Goal: Task Accomplishment & Management: Complete application form

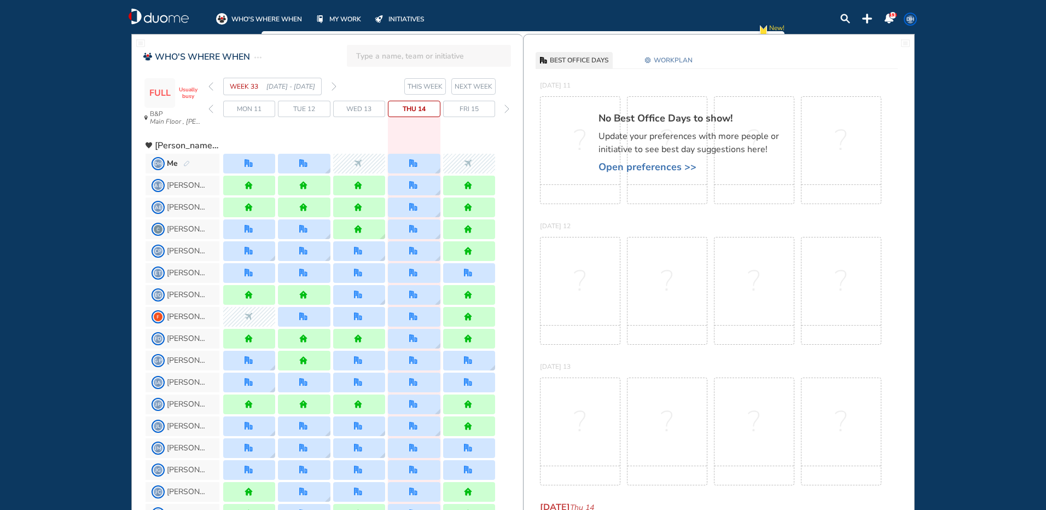
click at [335, 86] on img "forward week" at bounding box center [334, 86] width 5 height 9
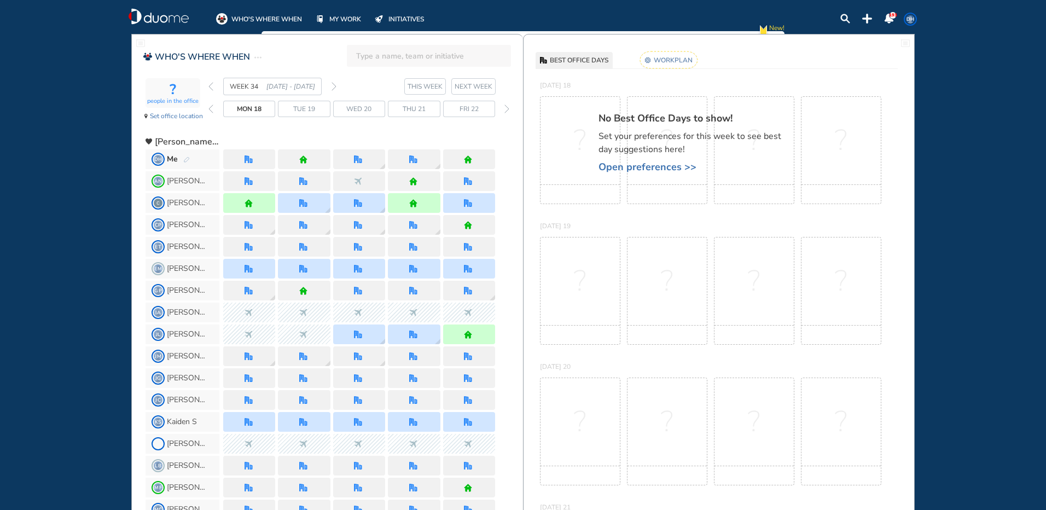
click at [182, 158] on div "Me" at bounding box center [178, 159] width 23 height 11
click at [175, 159] on span "Me" at bounding box center [172, 159] width 11 height 11
click at [175, 158] on span "Me" at bounding box center [172, 159] width 11 height 11
click at [190, 161] on span "DH Me" at bounding box center [183, 159] width 74 height 20
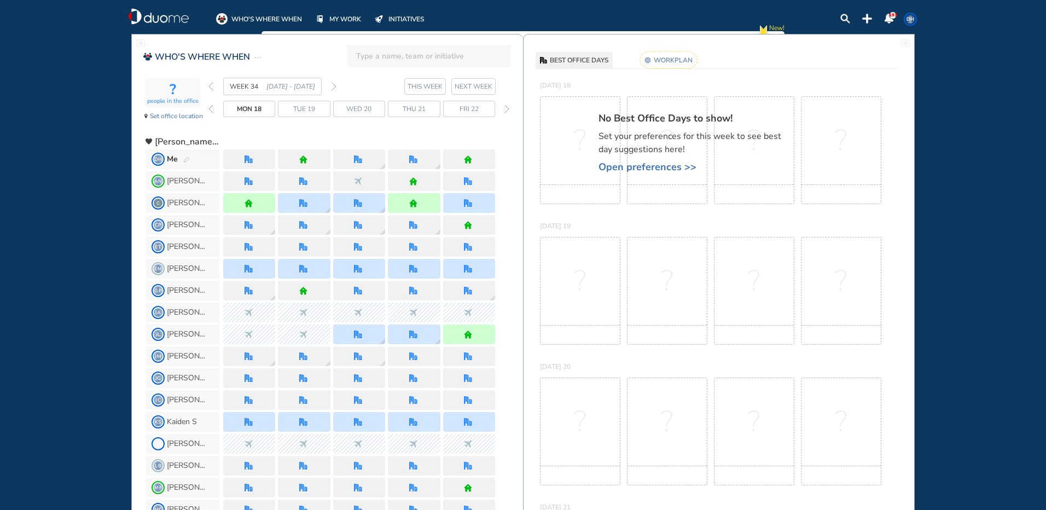
drag, startPoint x: 190, startPoint y: 161, endPoint x: 171, endPoint y: 161, distance: 18.6
click at [171, 161] on span "Me" at bounding box center [172, 159] width 11 height 11
click at [187, 161] on img "pen-edit" at bounding box center [186, 160] width 7 height 7
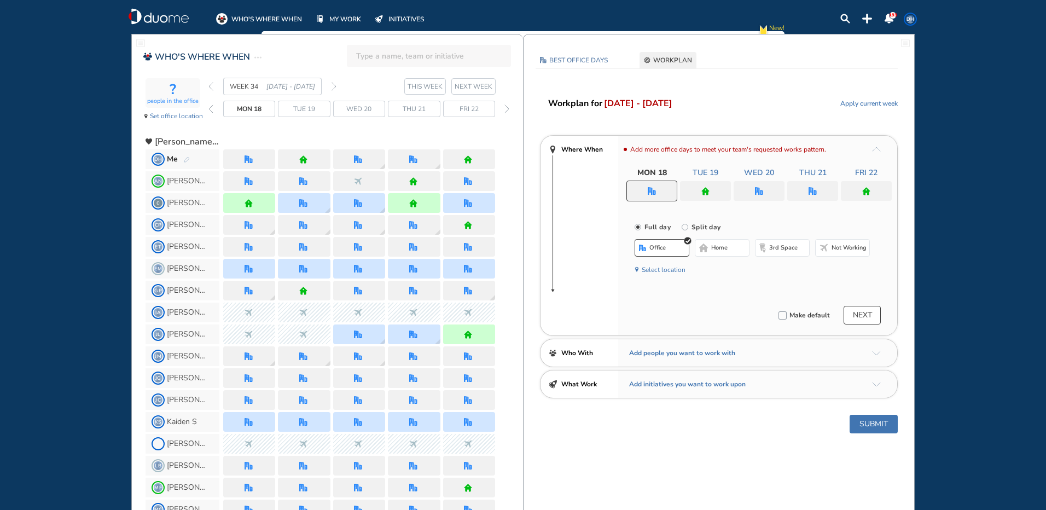
click at [763, 192] on div at bounding box center [759, 191] width 51 height 20
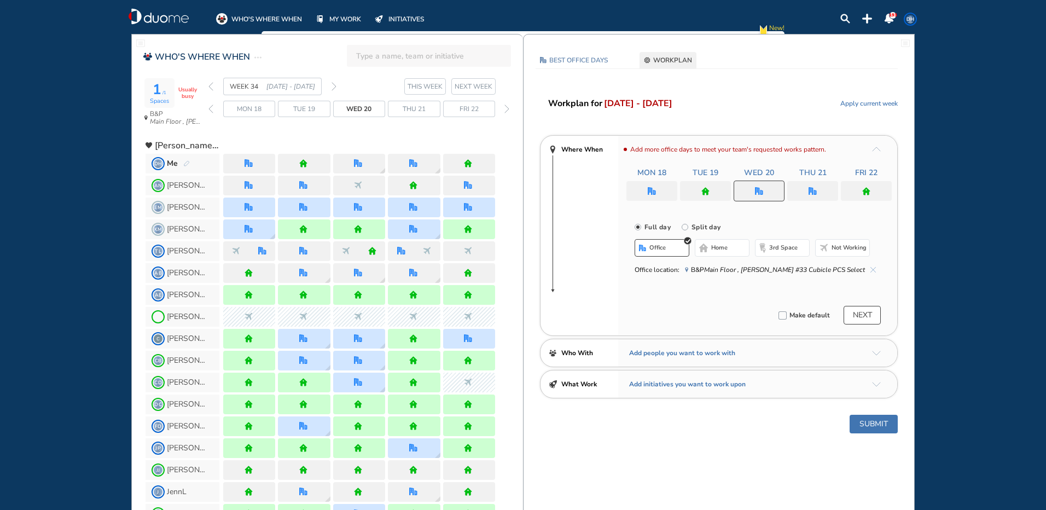
click at [842, 250] on span "Not working" at bounding box center [849, 248] width 35 height 9
click at [648, 192] on img "office" at bounding box center [652, 191] width 8 height 8
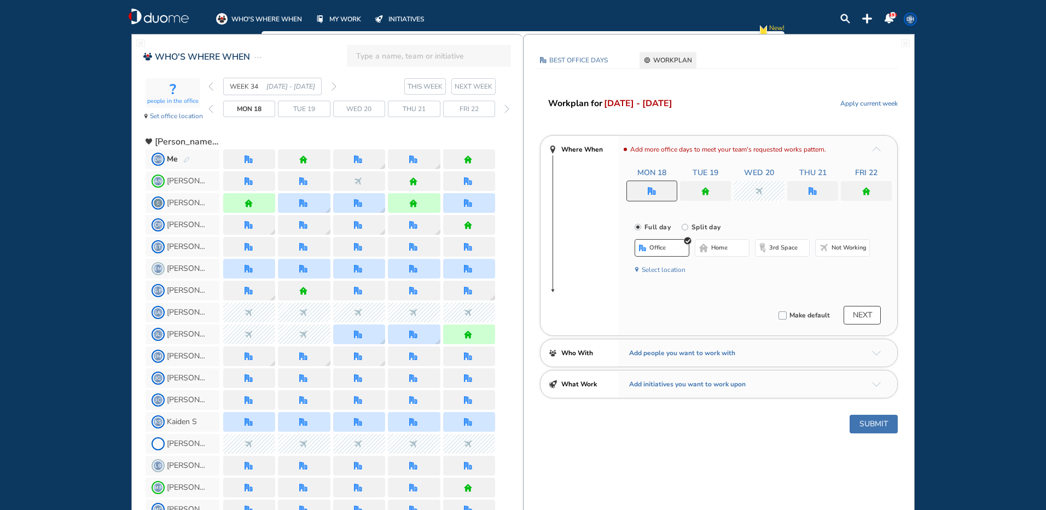
click at [722, 251] on span "home" at bounding box center [719, 248] width 16 height 9
click at [705, 189] on img "home" at bounding box center [706, 191] width 8 height 8
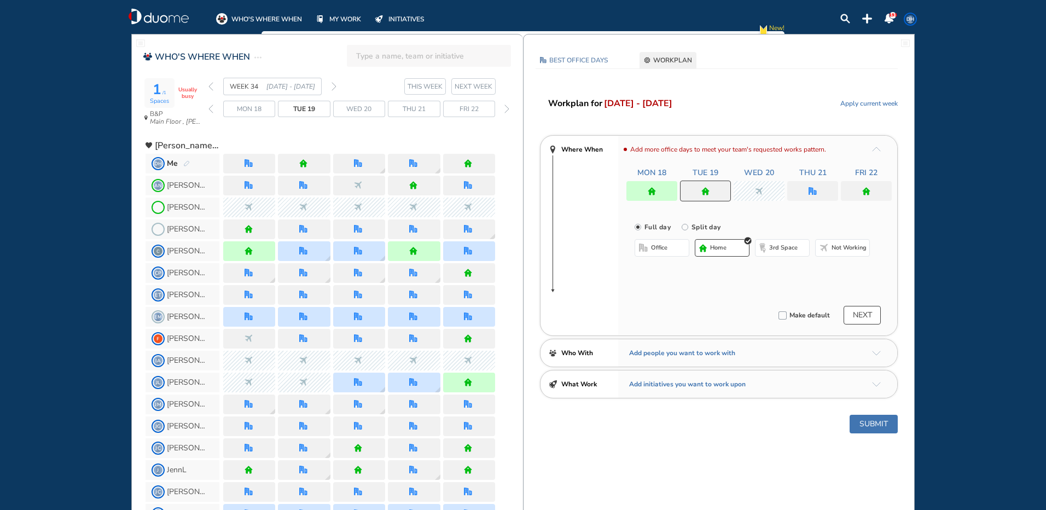
click at [667, 253] on button "office" at bounding box center [662, 248] width 55 height 18
click at [868, 194] on img "home" at bounding box center [866, 191] width 8 height 8
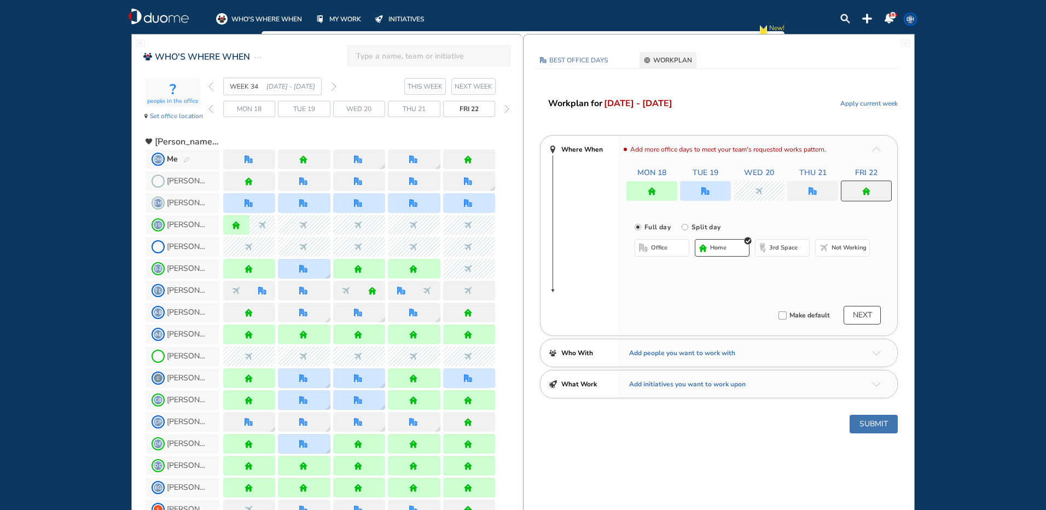
click at [659, 249] on span "office" at bounding box center [659, 248] width 16 height 9
click at [858, 418] on button "Submit" at bounding box center [874, 424] width 48 height 19
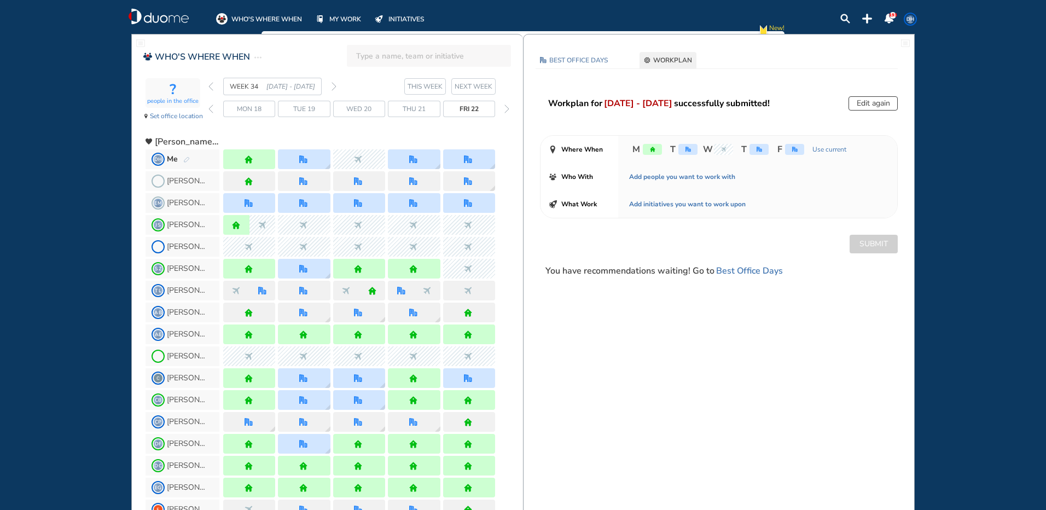
click at [907, 21] on span "DH" at bounding box center [910, 19] width 9 height 9
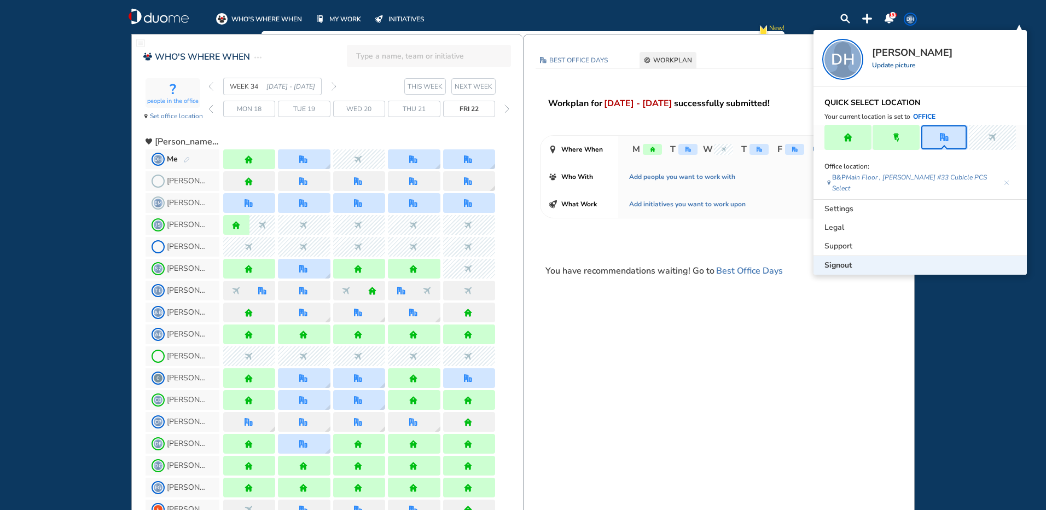
click at [837, 260] on span "Signout" at bounding box center [838, 265] width 27 height 11
